Goal: Transaction & Acquisition: Book appointment/travel/reservation

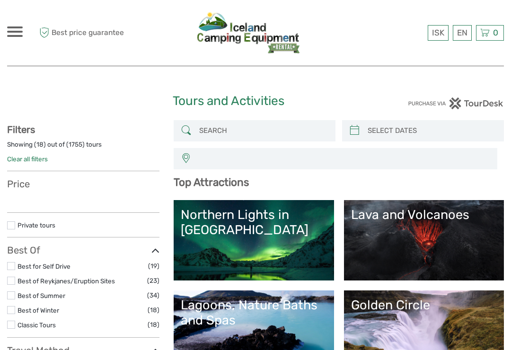
select select
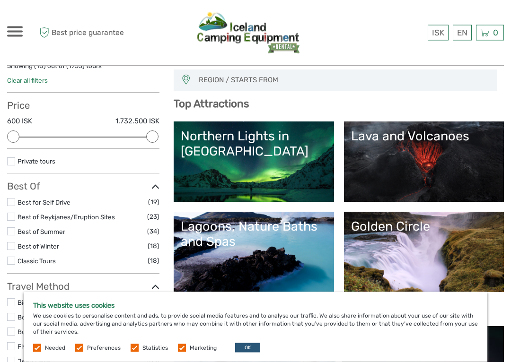
click at [245, 346] on button "OK" at bounding box center [247, 347] width 25 height 9
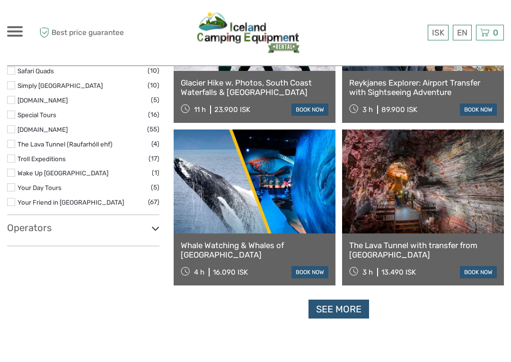
scroll to position [1578, 0]
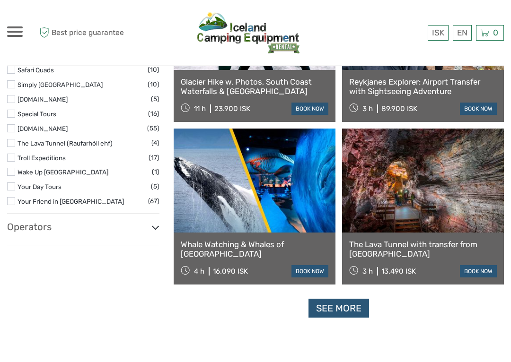
click at [341, 308] on link "See more" at bounding box center [338, 308] width 61 height 19
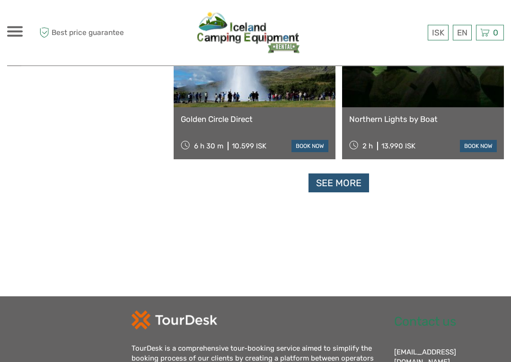
scroll to position [2938, 0]
click at [357, 183] on link "See more" at bounding box center [338, 183] width 61 height 19
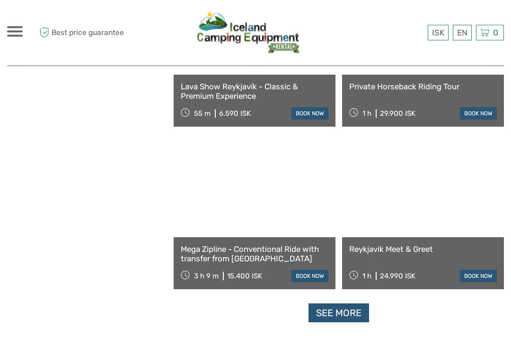
scroll to position [4278, 0]
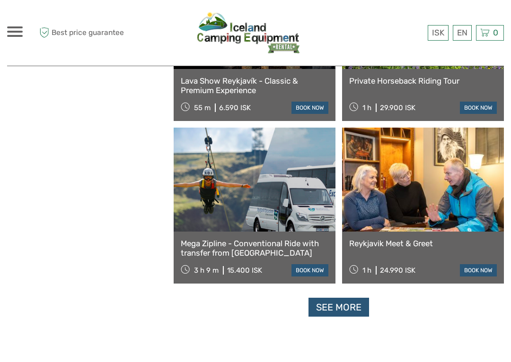
click at [351, 308] on link "See more" at bounding box center [338, 307] width 61 height 19
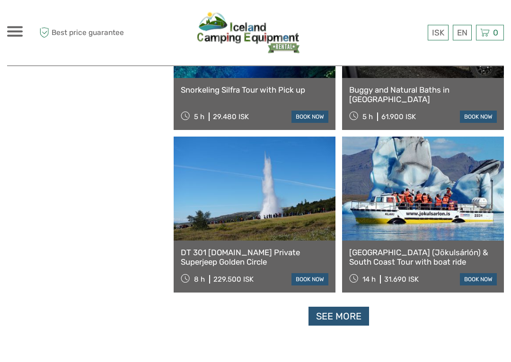
scroll to position [5733, 0]
click at [345, 314] on link "See more" at bounding box center [338, 316] width 61 height 19
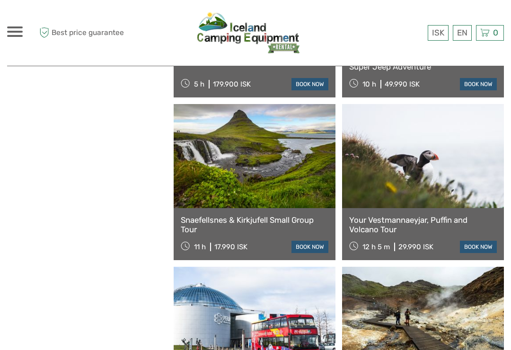
scroll to position [6091, 0]
click at [403, 227] on link "Your Vestmannaeyjar, Puffin and Volcano Tour" at bounding box center [423, 225] width 148 height 19
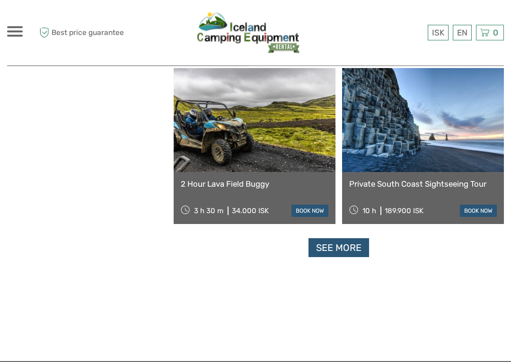
scroll to position [7267, 0]
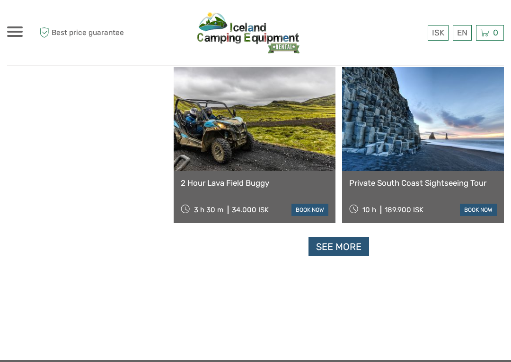
click at [349, 250] on link "See more" at bounding box center [338, 246] width 61 height 19
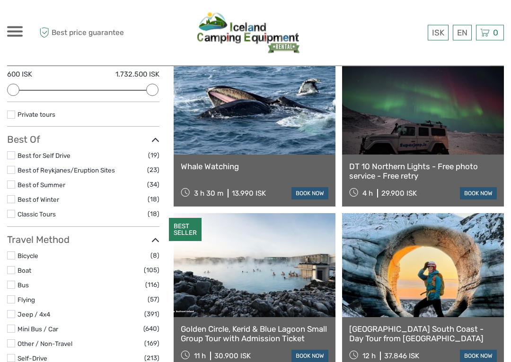
scroll to position [125, 0]
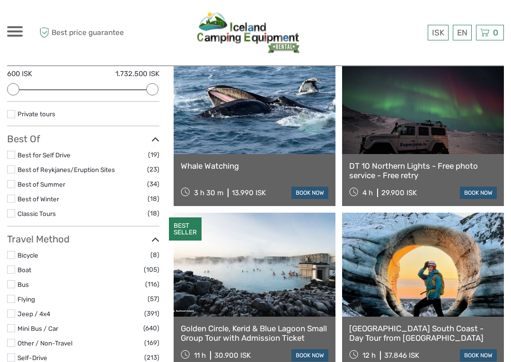
click at [9, 147] on div "Best Of Best for Self Drive (19) Best of Reykjanes/Eruption Sites (23) Best of …" at bounding box center [83, 180] width 152 height 93
click at [13, 151] on label at bounding box center [11, 155] width 8 height 8
click at [0, 0] on input "checkbox" at bounding box center [0, 0] width 0 height 0
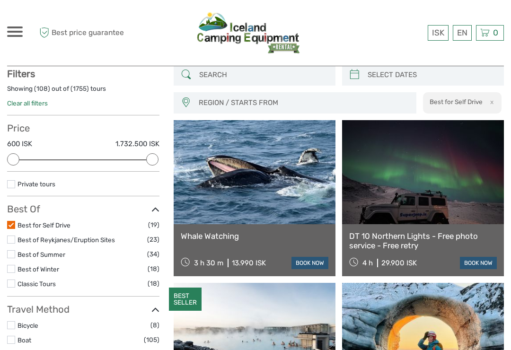
scroll to position [53, 0]
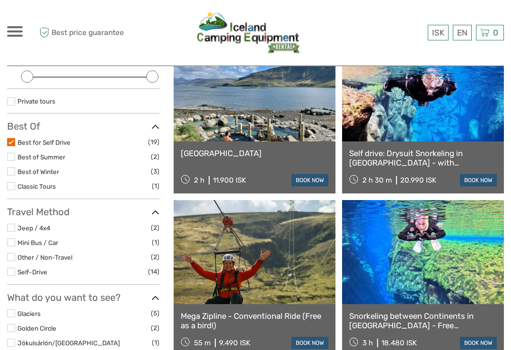
click at [11, 139] on label at bounding box center [11, 143] width 8 height 8
click at [0, 0] on input "checkbox" at bounding box center [0, 0] width 0 height 0
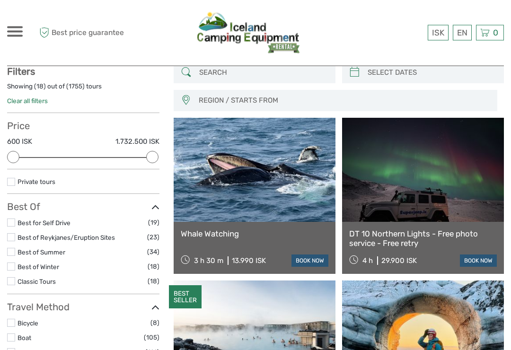
scroll to position [56, 0]
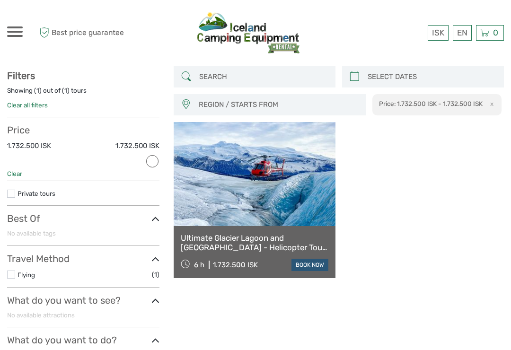
scroll to position [53, 0]
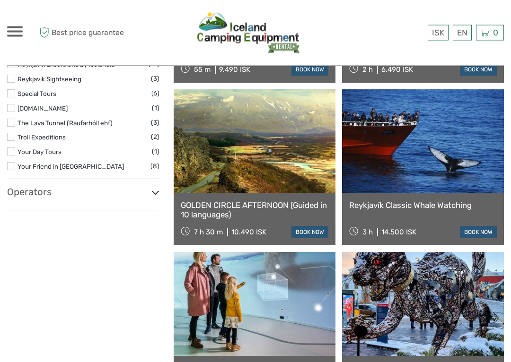
scroll to position [1226, 0]
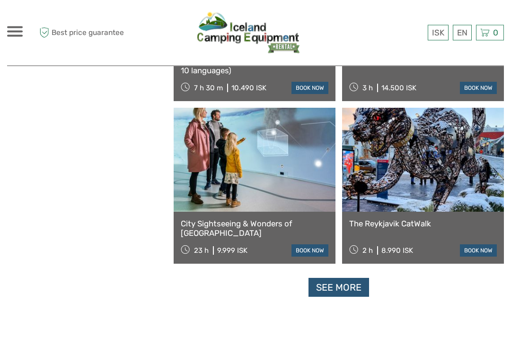
click at [358, 287] on link "See more" at bounding box center [338, 288] width 61 height 19
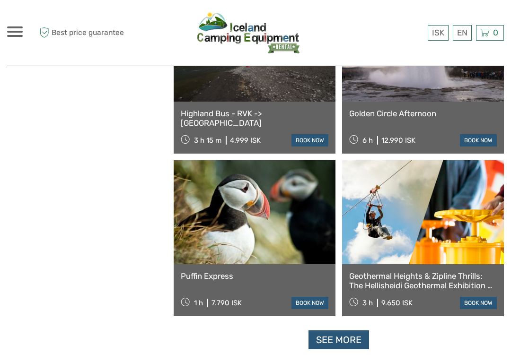
scroll to position [2822, 0]
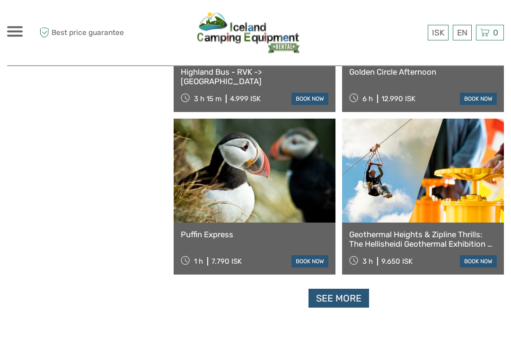
click at [251, 238] on link "Puffin Express" at bounding box center [255, 234] width 148 height 9
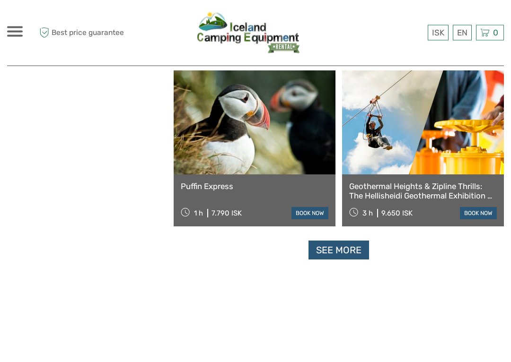
click at [356, 253] on link "See more" at bounding box center [338, 250] width 61 height 19
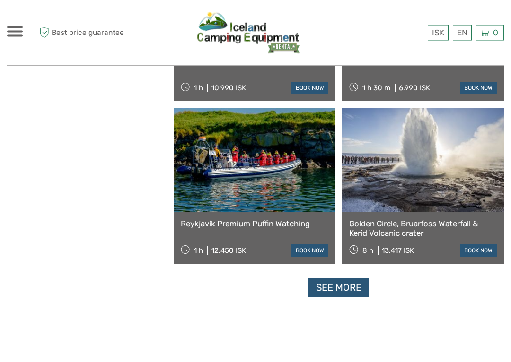
scroll to position [4300, 0]
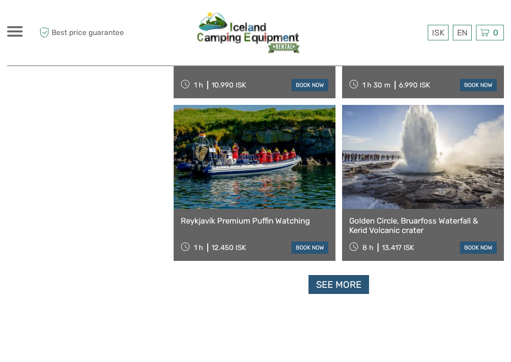
click at [353, 284] on link "See more" at bounding box center [338, 285] width 61 height 19
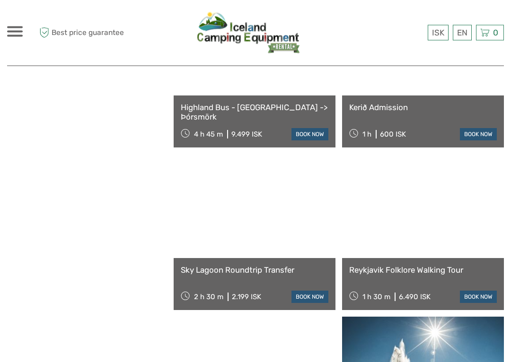
scroll to position [4916, 0]
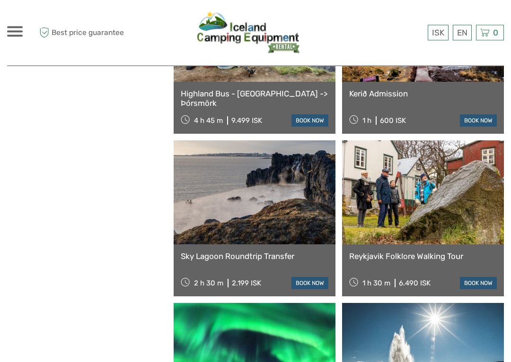
click at [441, 331] on link at bounding box center [423, 356] width 162 height 104
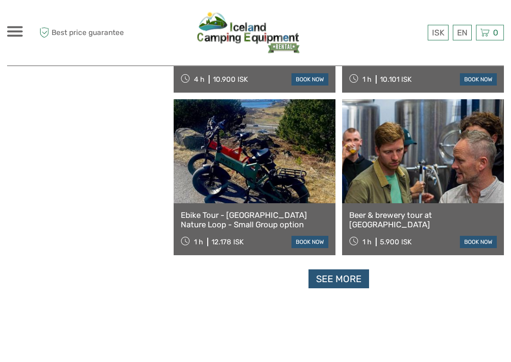
scroll to position [5774, 0]
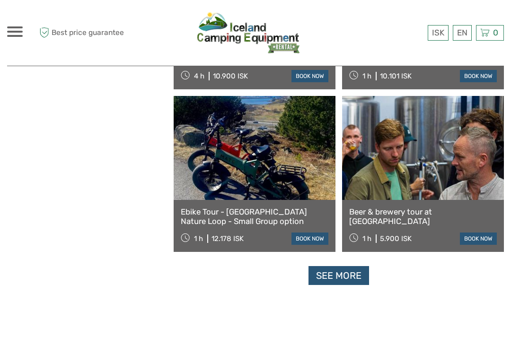
click at [358, 272] on link "See more" at bounding box center [338, 275] width 61 height 19
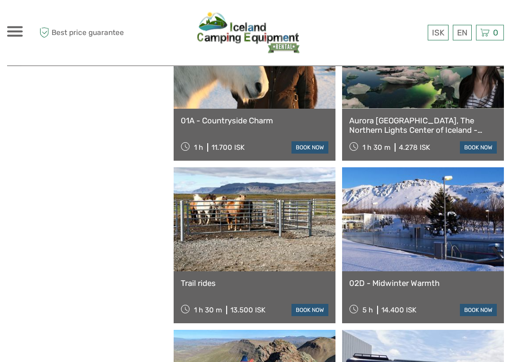
scroll to position [6679, 0]
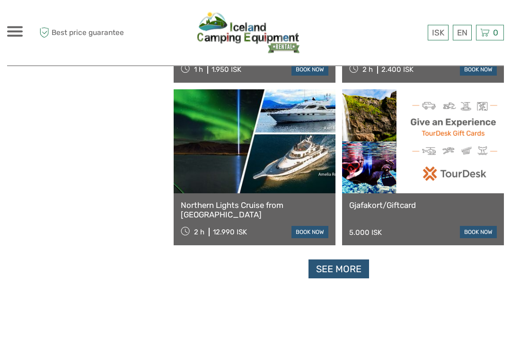
click at [349, 270] on link "See more" at bounding box center [338, 269] width 61 height 19
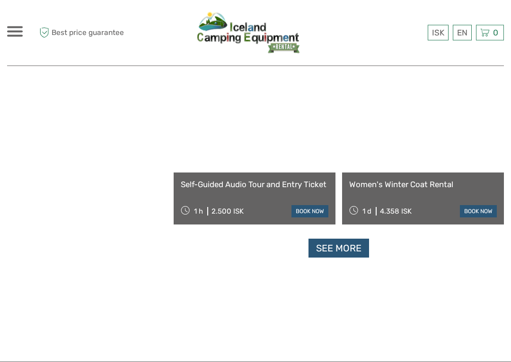
scroll to position [8730, 0]
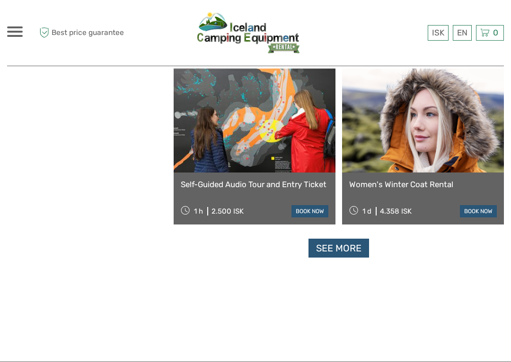
click at [342, 244] on link "See more" at bounding box center [338, 248] width 61 height 19
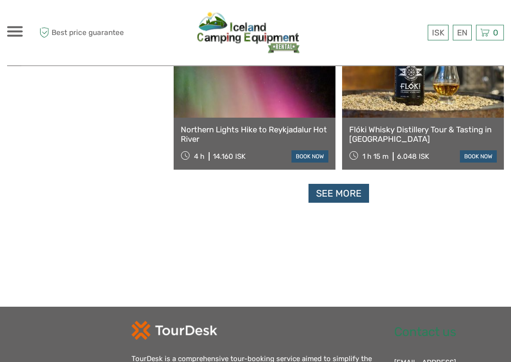
scroll to position [10240, 0]
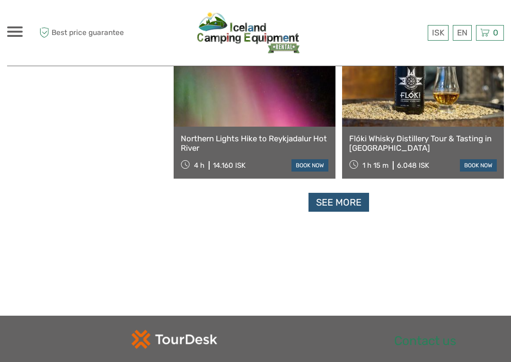
click at [353, 203] on link "See more" at bounding box center [338, 202] width 61 height 19
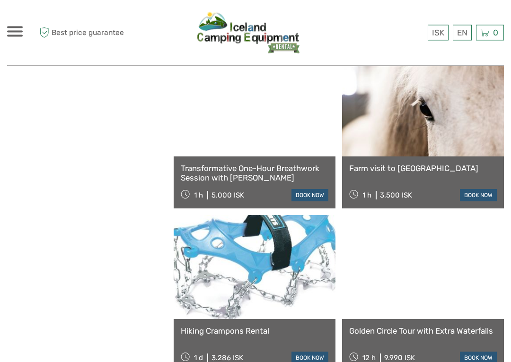
scroll to position [10375, 0]
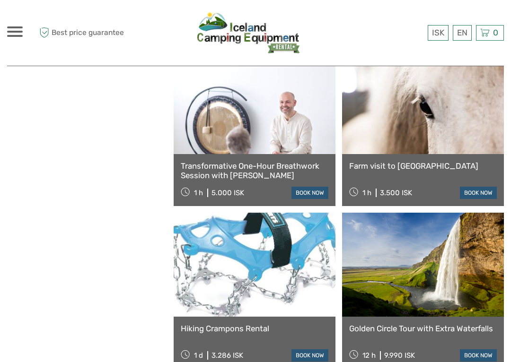
click at [476, 170] on link "Farm visit to Hestaland" at bounding box center [423, 165] width 148 height 9
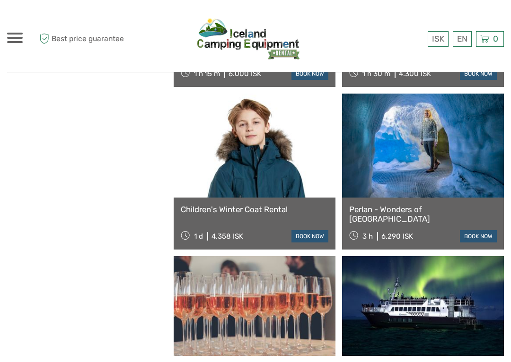
scroll to position [11152, 0]
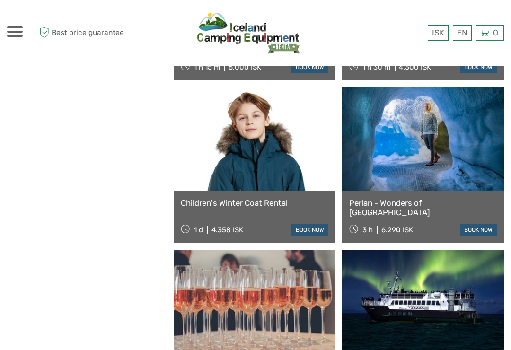
click at [396, 200] on link "Perlan - Wonders of Iceland" at bounding box center [423, 207] width 148 height 19
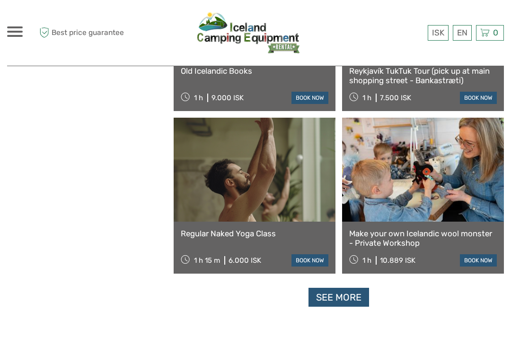
scroll to position [11617, 0]
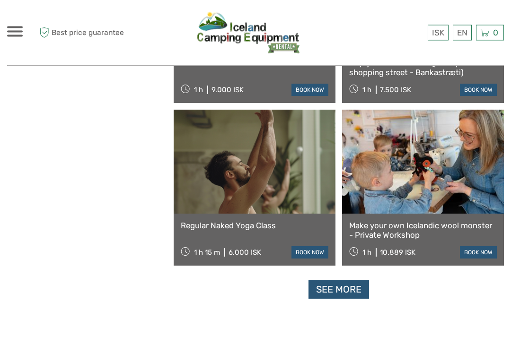
click at [342, 289] on link "See more" at bounding box center [338, 289] width 61 height 19
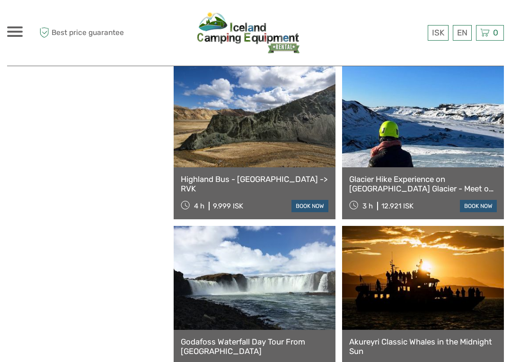
scroll to position [12153, 0]
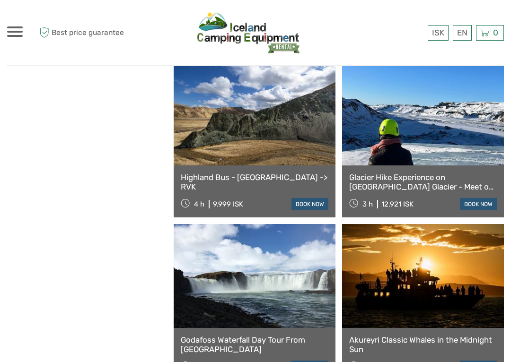
click at [423, 183] on link "Glacier Hike Experience on Sólheimajökull Glacier - Meet on location" at bounding box center [423, 182] width 148 height 19
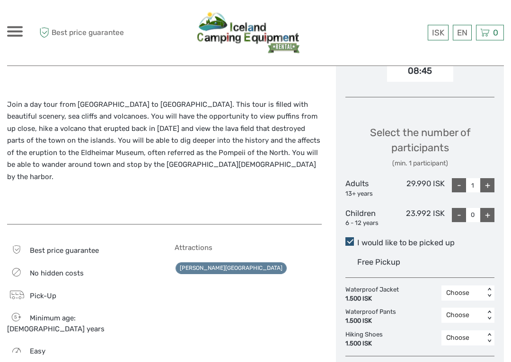
scroll to position [354, 0]
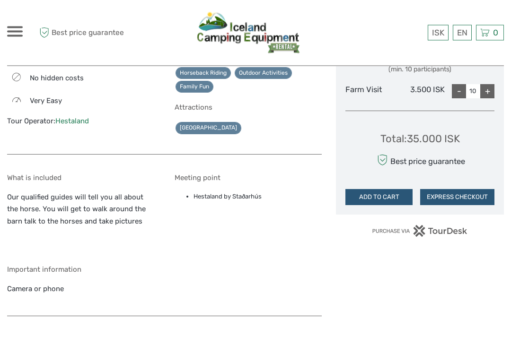
scroll to position [535, 0]
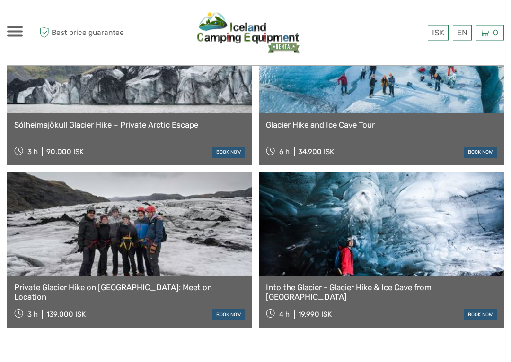
scroll to position [1090, 0]
click at [333, 283] on link "Into the Glacier - Glacier Hike & Ice Cave from [GEOGRAPHIC_DATA]" at bounding box center [381, 292] width 231 height 19
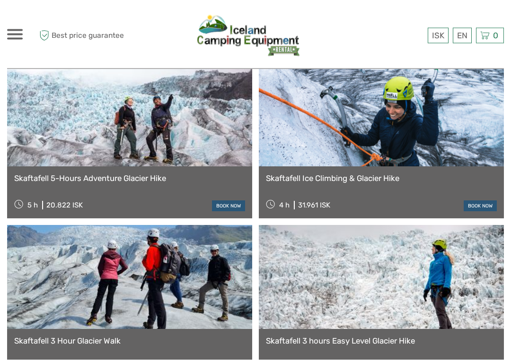
scroll to position [1559, 0]
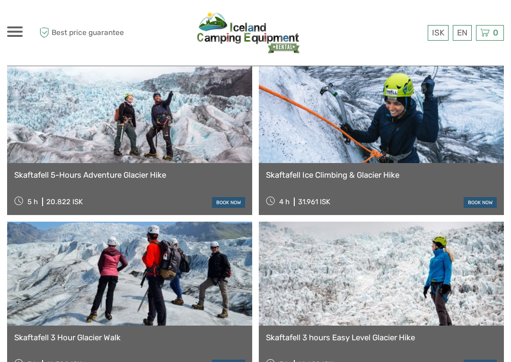
click at [322, 333] on link "Skaftafell 3 hours Easy Level Glacier Hike" at bounding box center [381, 337] width 231 height 9
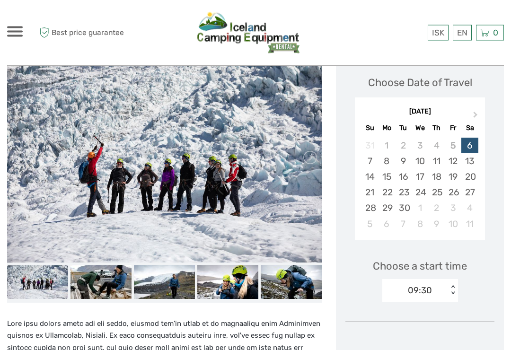
scroll to position [128, 0]
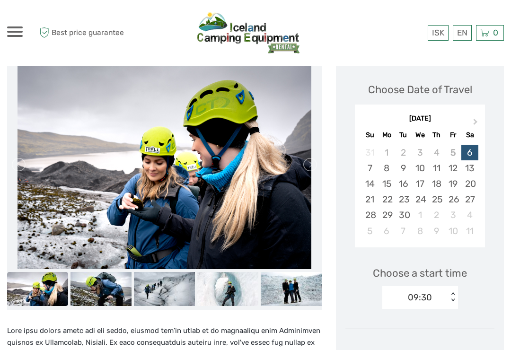
click at [160, 288] on img at bounding box center [164, 289] width 61 height 35
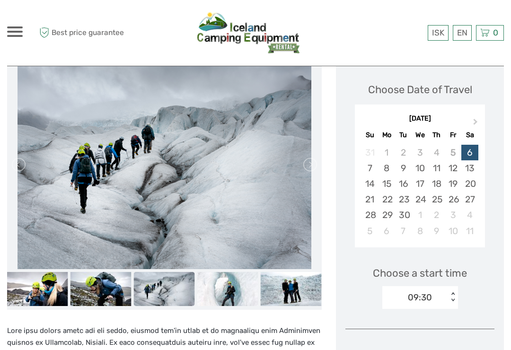
click at [161, 297] on img at bounding box center [164, 289] width 61 height 35
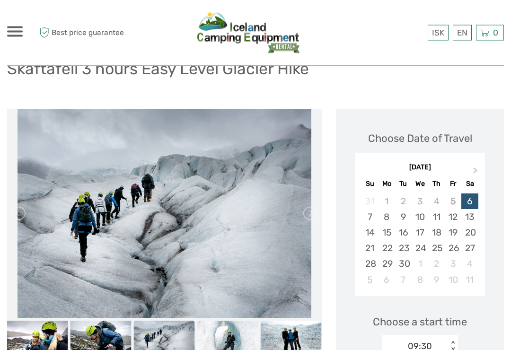
scroll to position [67, 0]
